Goal: Information Seeking & Learning: Learn about a topic

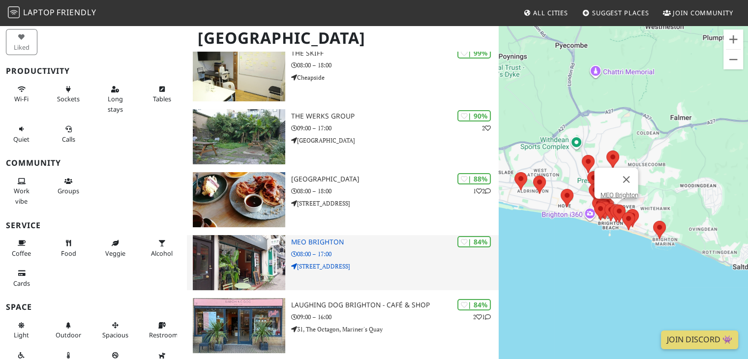
scroll to position [98, 0]
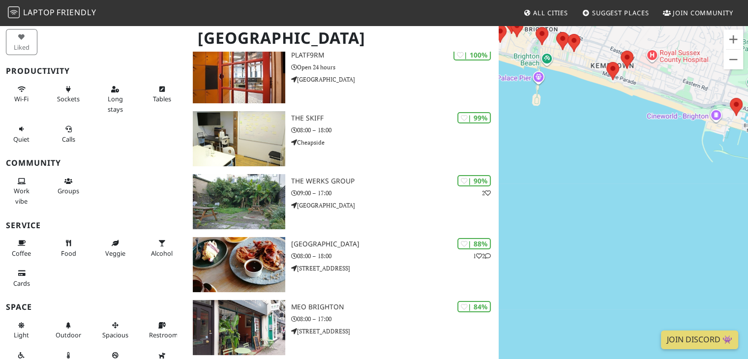
drag, startPoint x: 568, startPoint y: 127, endPoint x: 568, endPoint y: 133, distance: 5.4
click at [568, 128] on div at bounding box center [623, 204] width 249 height 359
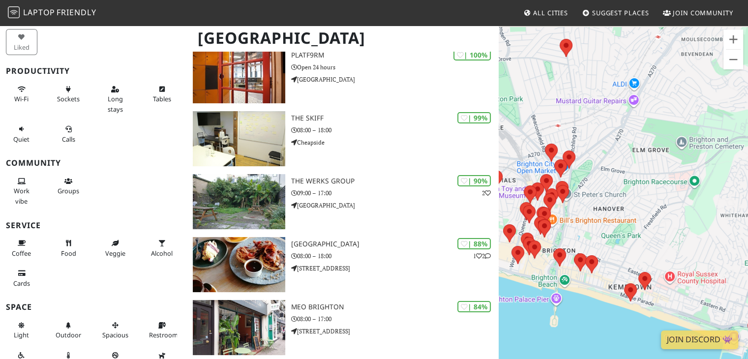
drag, startPoint x: 598, startPoint y: 44, endPoint x: 614, endPoint y: 265, distance: 221.4
click at [614, 272] on div at bounding box center [623, 204] width 249 height 359
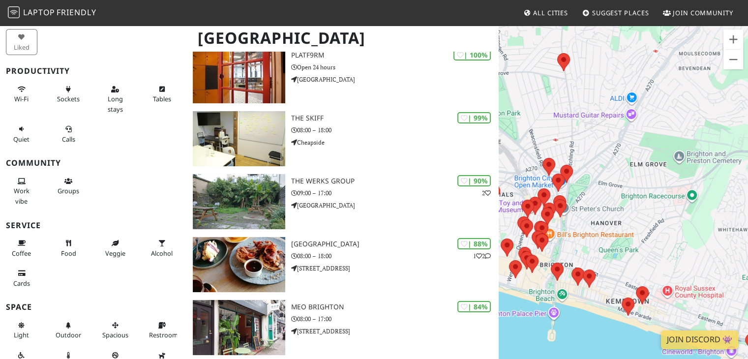
drag, startPoint x: 605, startPoint y: 216, endPoint x: 662, endPoint y: 207, distance: 57.3
click at [666, 207] on div at bounding box center [623, 204] width 249 height 359
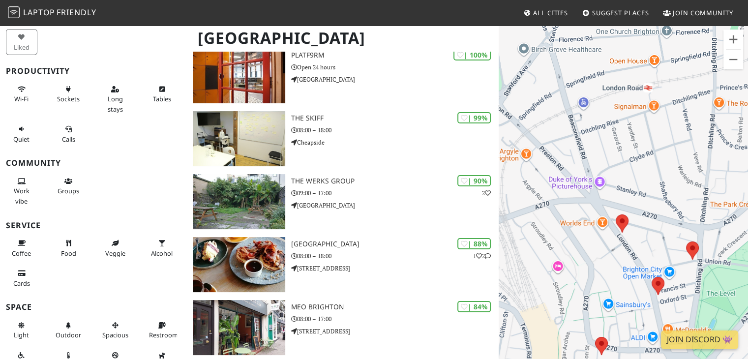
drag, startPoint x: 620, startPoint y: 133, endPoint x: 544, endPoint y: 176, distance: 87.2
click at [544, 176] on div at bounding box center [623, 204] width 249 height 359
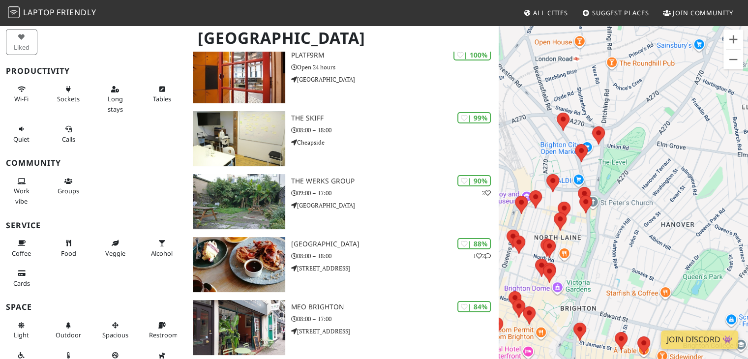
drag, startPoint x: 573, startPoint y: 193, endPoint x: 554, endPoint y: 153, distance: 45.1
click at [554, 153] on div "To navigate, press the arrow keys." at bounding box center [623, 204] width 249 height 359
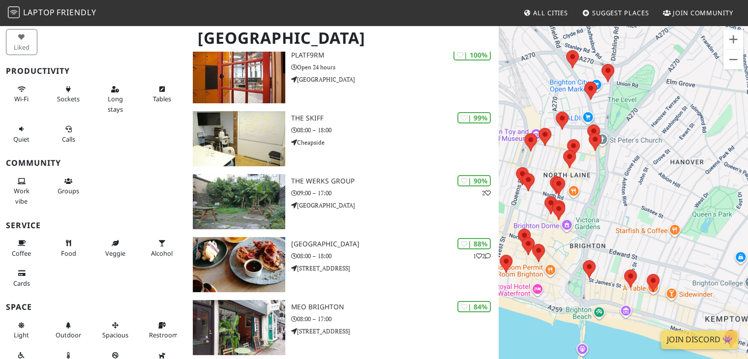
drag, startPoint x: 609, startPoint y: 239, endPoint x: 588, endPoint y: 183, distance: 60.2
click at [588, 183] on div at bounding box center [623, 204] width 249 height 359
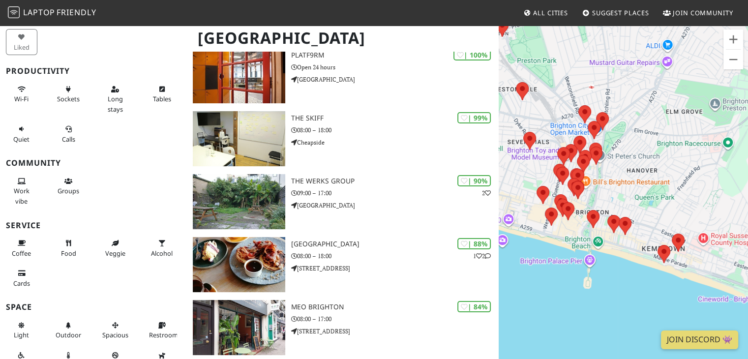
click at [529, 179] on div at bounding box center [623, 204] width 249 height 359
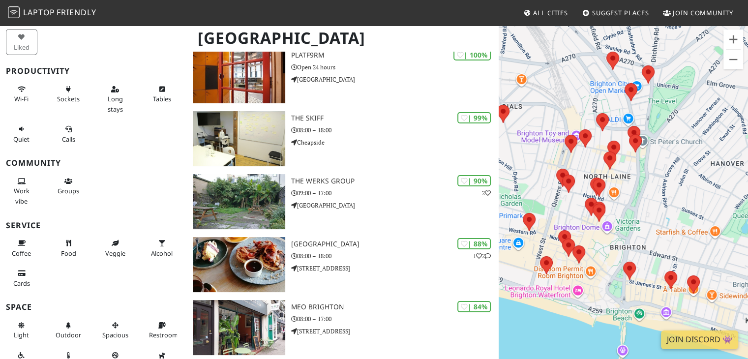
drag, startPoint x: 556, startPoint y: 172, endPoint x: 521, endPoint y: 178, distance: 35.9
click at [522, 178] on div at bounding box center [623, 204] width 249 height 359
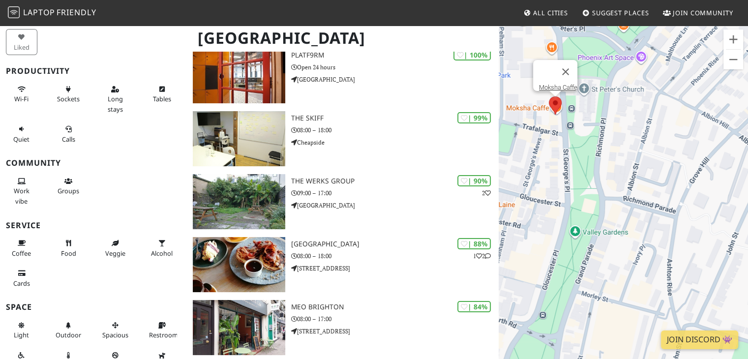
click at [549, 96] on area at bounding box center [549, 96] width 0 height 0
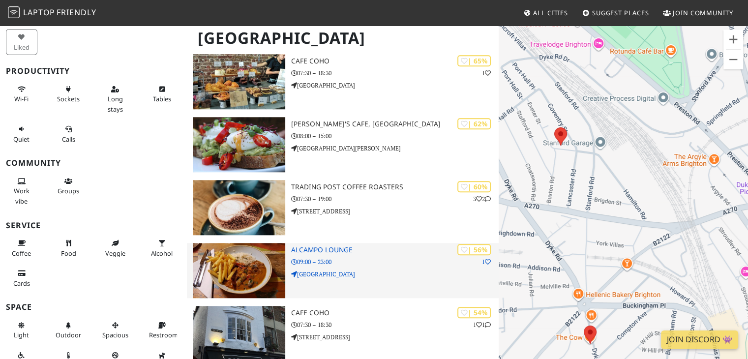
scroll to position [1033, 0]
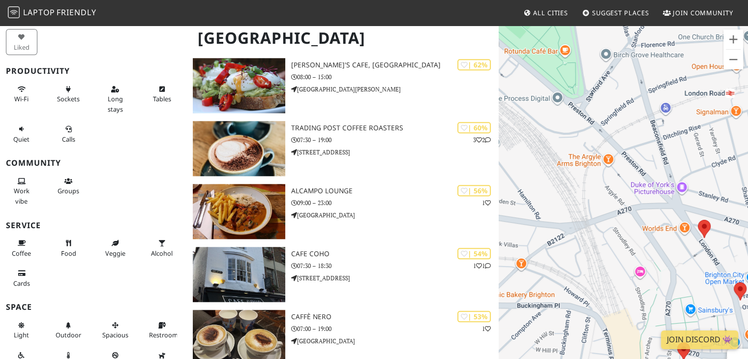
drag, startPoint x: 610, startPoint y: 227, endPoint x: 677, endPoint y: 210, distance: 69.1
click at [671, 215] on div "Moksha Caffe" at bounding box center [623, 204] width 249 height 359
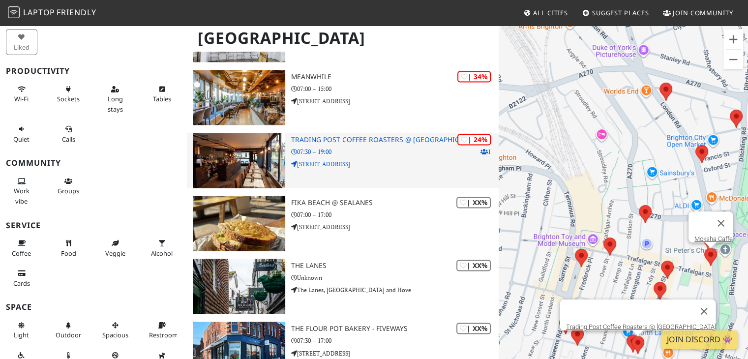
scroll to position [1574, 0]
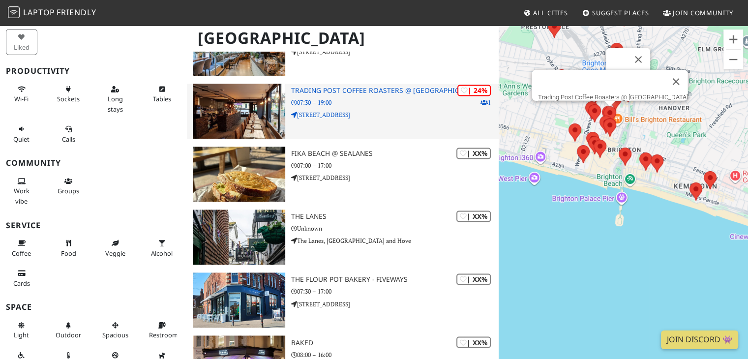
click at [334, 91] on h3 "Trading Post Coffee Roasters @ Kensington Gardens" at bounding box center [395, 91] width 208 height 8
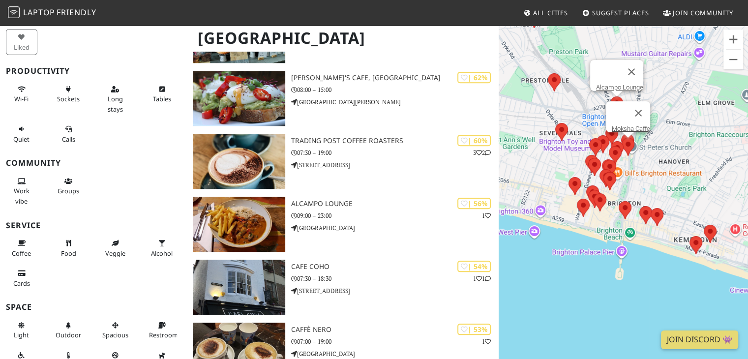
scroll to position [998, 0]
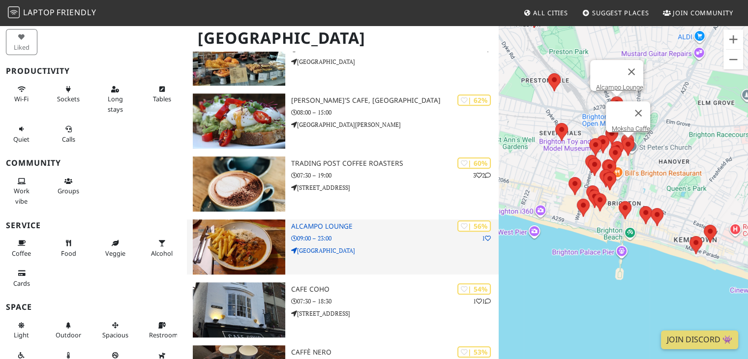
click at [325, 223] on h3 "Alcampo Lounge" at bounding box center [395, 226] width 208 height 8
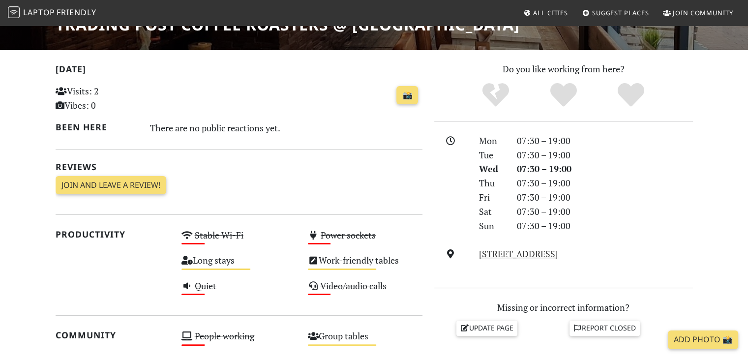
scroll to position [197, 0]
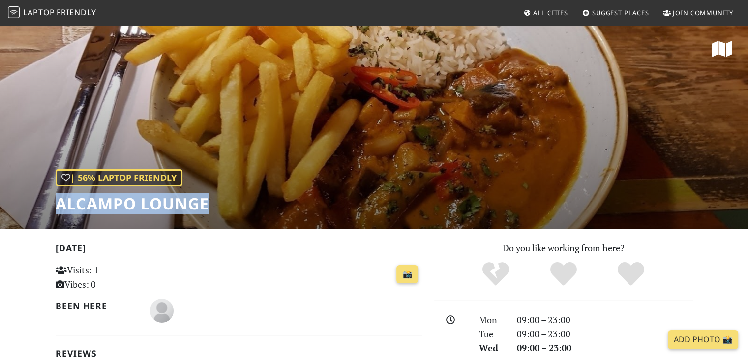
drag, startPoint x: 54, startPoint y: 203, endPoint x: 213, endPoint y: 209, distance: 158.5
click at [213, 209] on div "| 56% Laptop Friendly Alcampo Lounge" at bounding box center [374, 127] width 748 height 205
